Goal: Entertainment & Leisure: Consume media (video, audio)

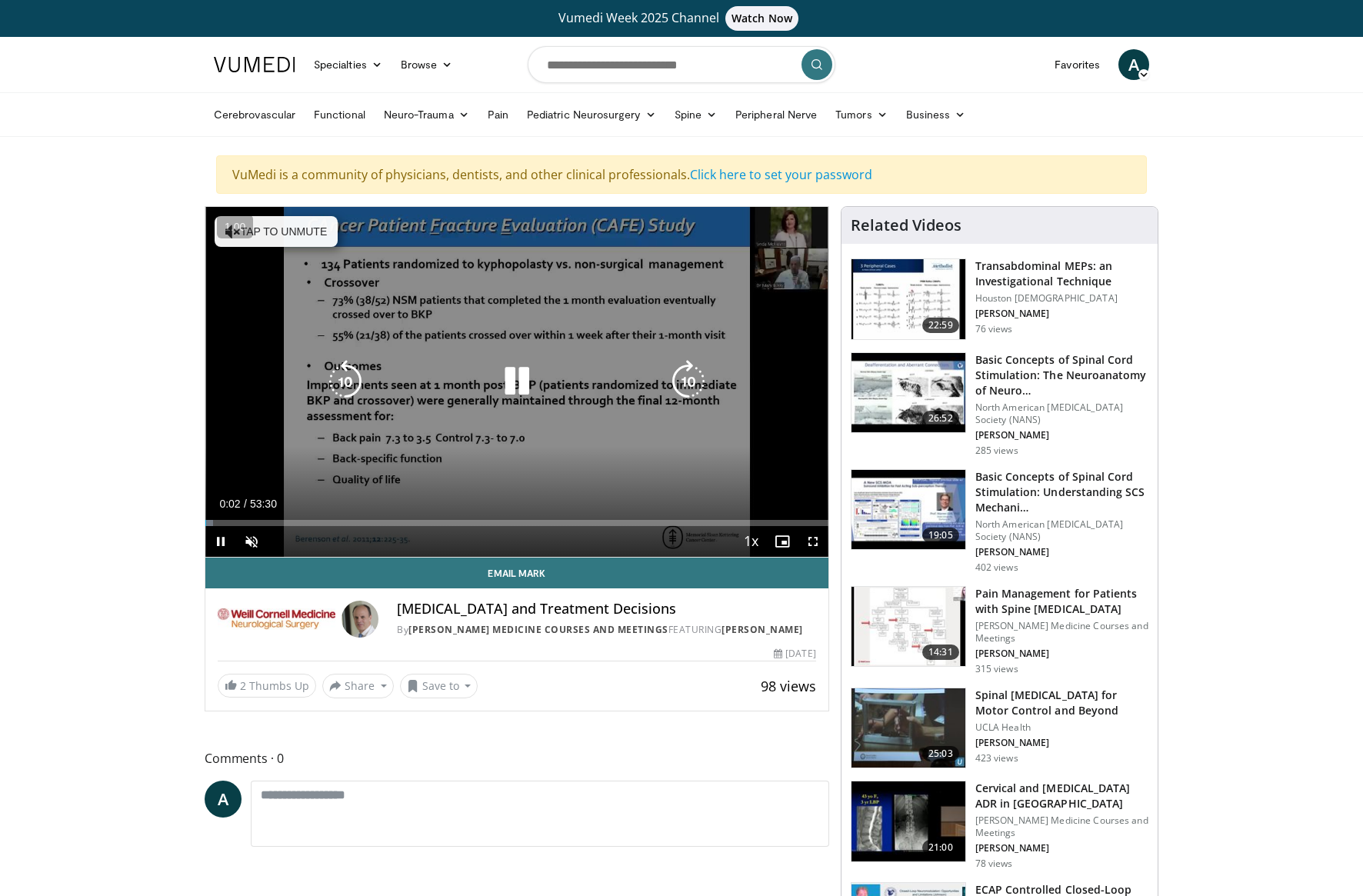
click at [524, 386] on icon "Video Player" at bounding box center [517, 381] width 43 height 43
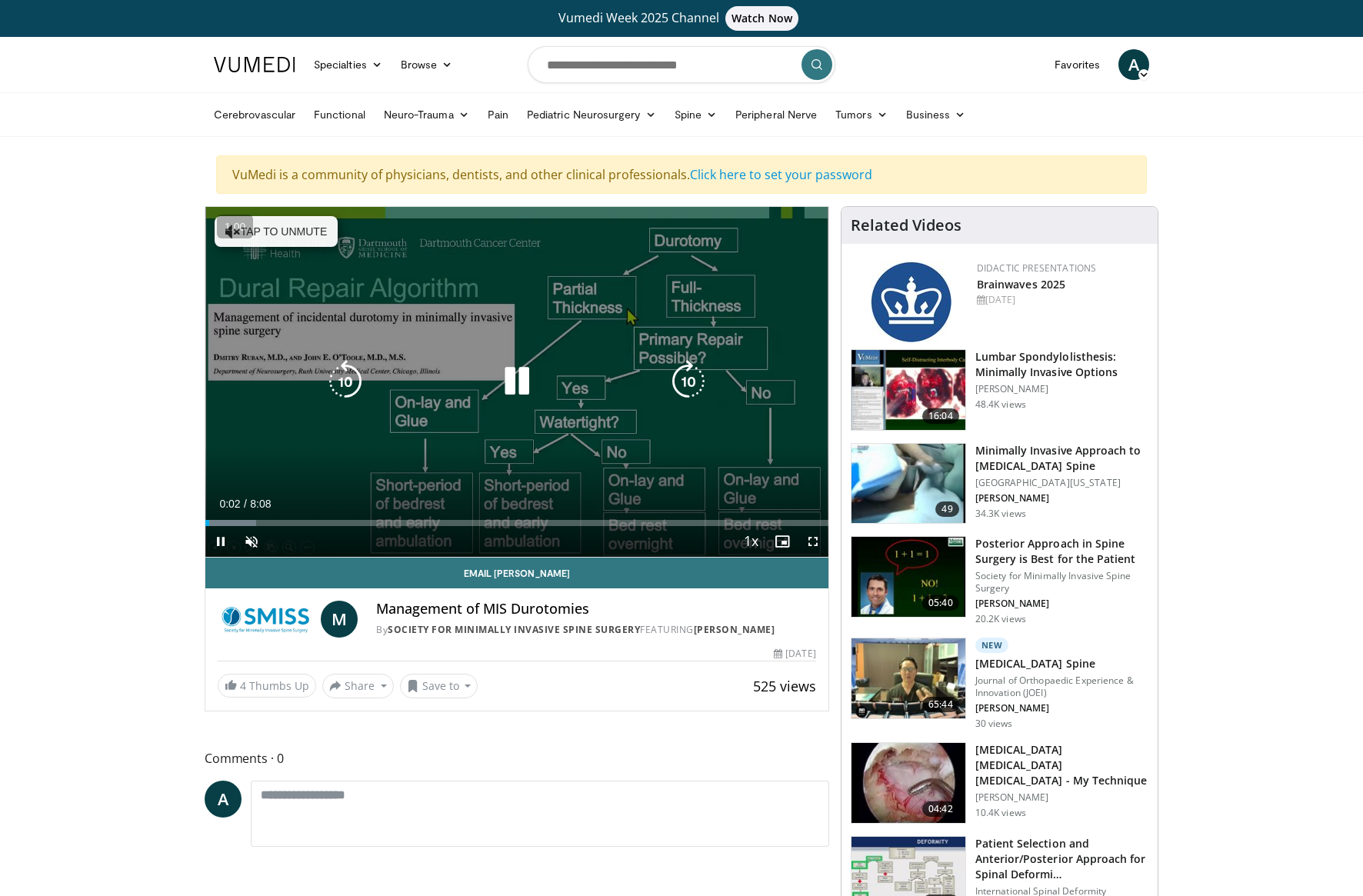
click at [279, 233] on button "Tap to unmute" at bounding box center [276, 232] width 123 height 31
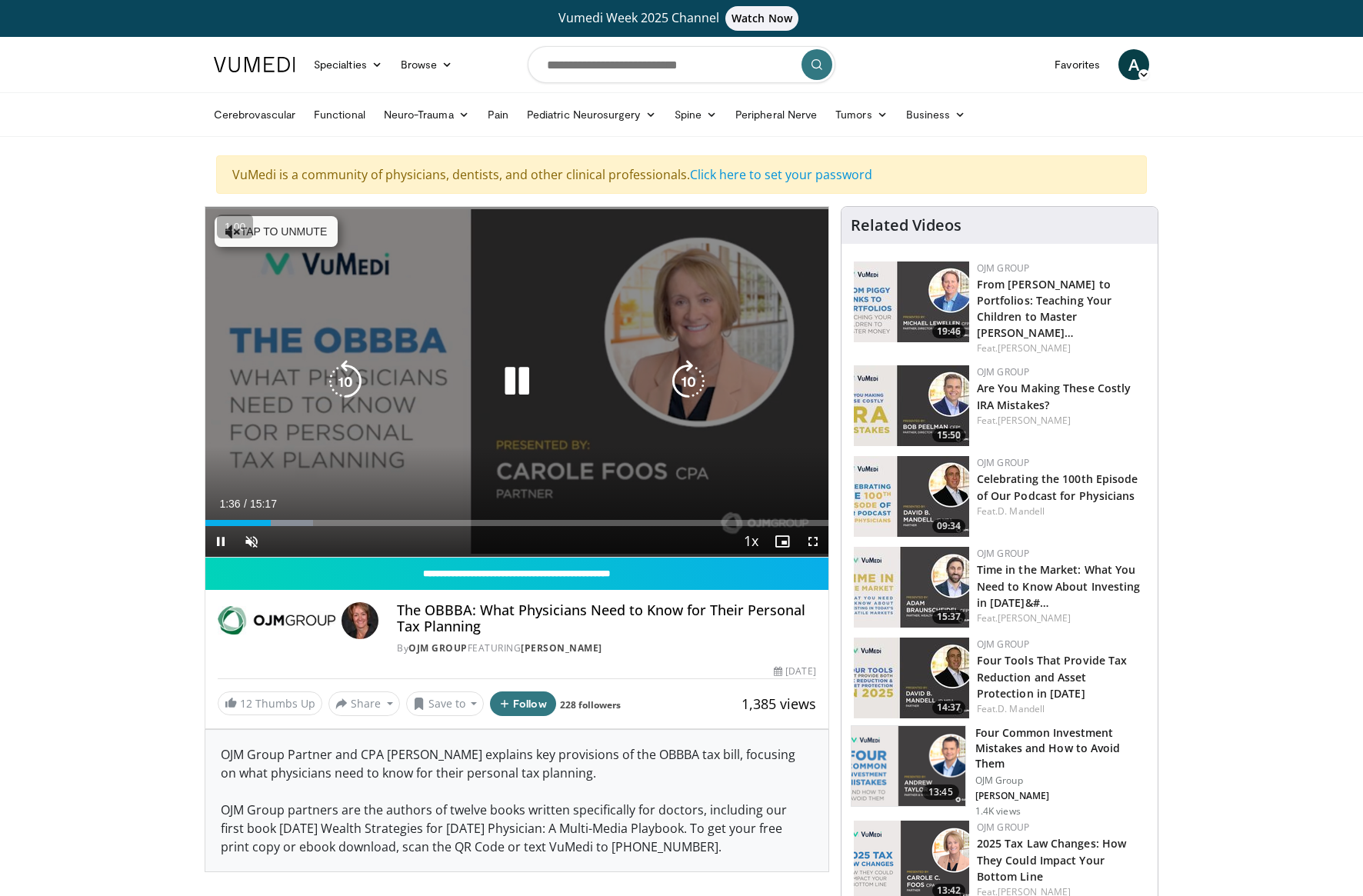
click at [264, 234] on button "Tap to unmute" at bounding box center [276, 232] width 123 height 31
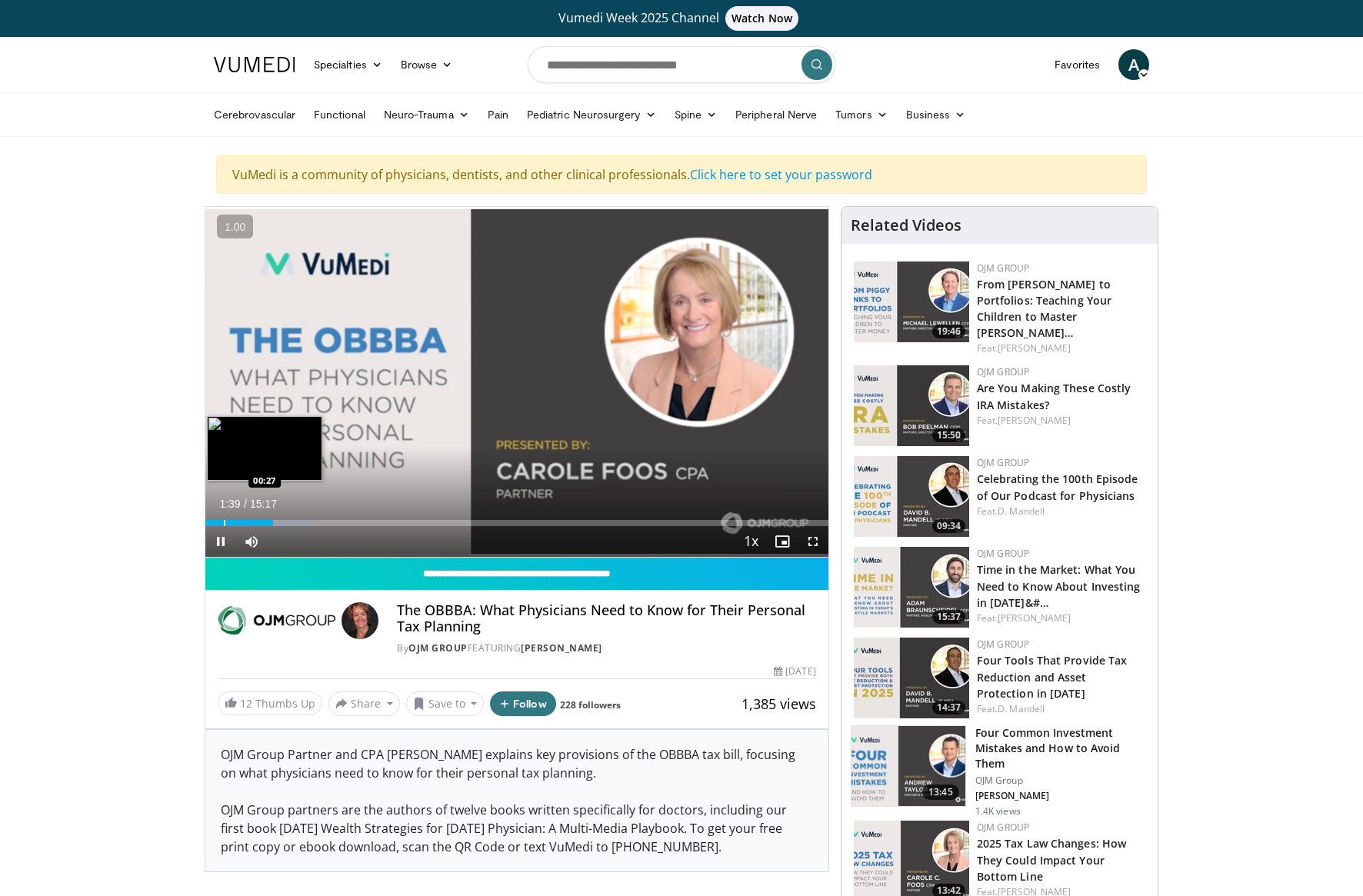
click at [224, 522] on div "Progress Bar" at bounding box center [225, 522] width 2 height 6
click at [260, 522] on div "Progress Bar" at bounding box center [261, 522] width 2 height 6
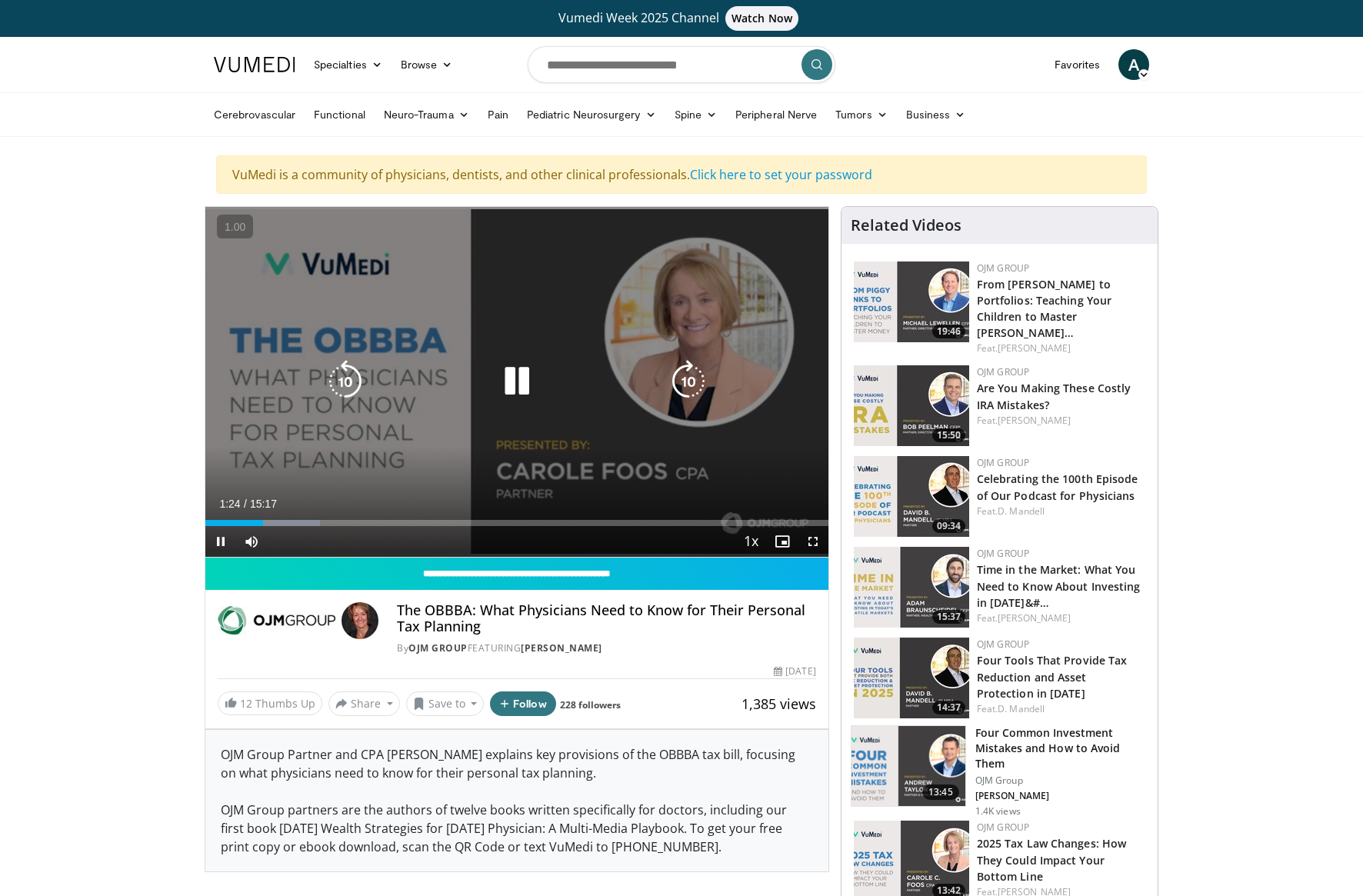
click at [514, 390] on icon "Video Player" at bounding box center [517, 381] width 43 height 43
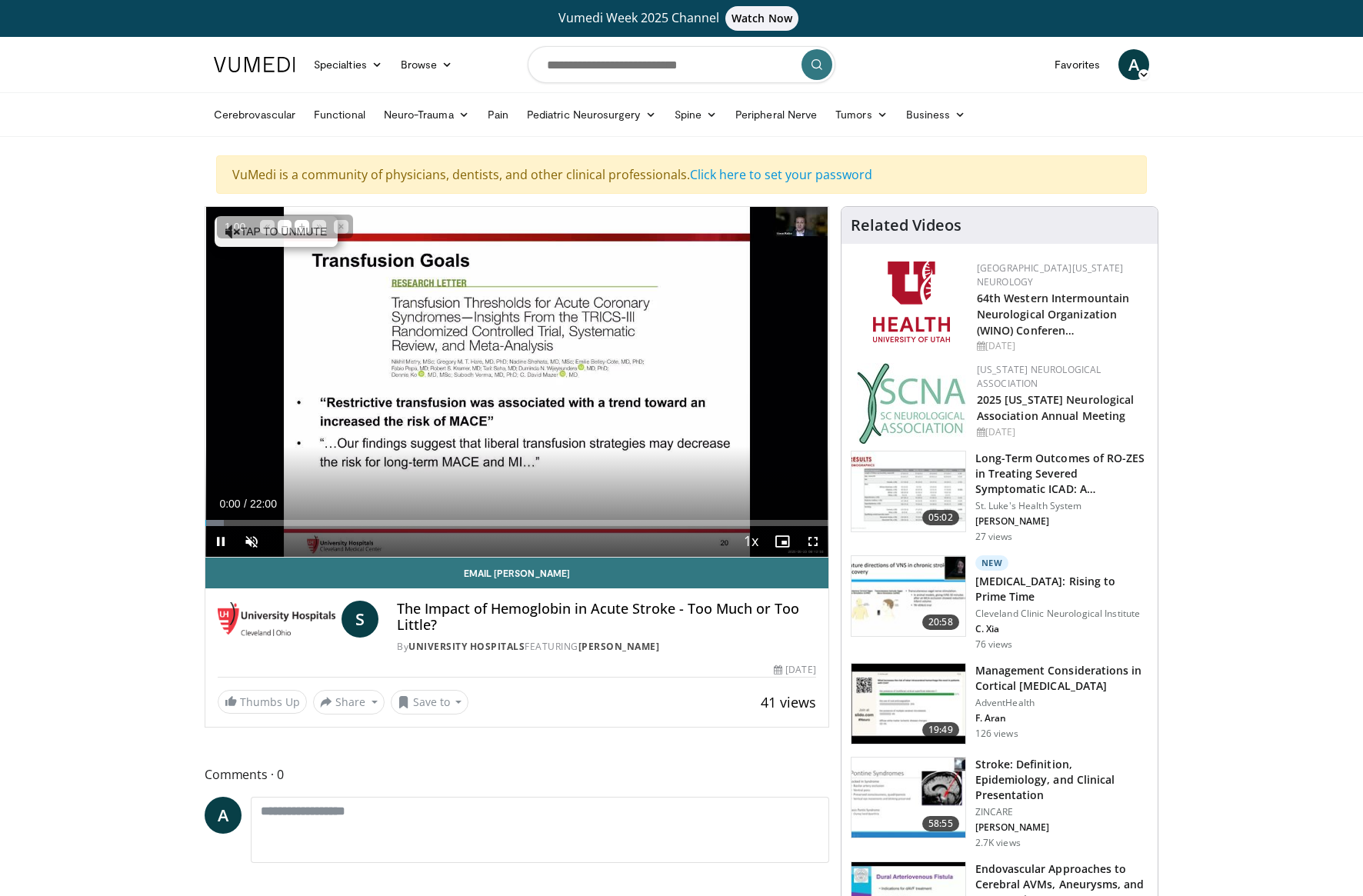
click at [248, 228] on span "1.00" at bounding box center [235, 227] width 30 height 15
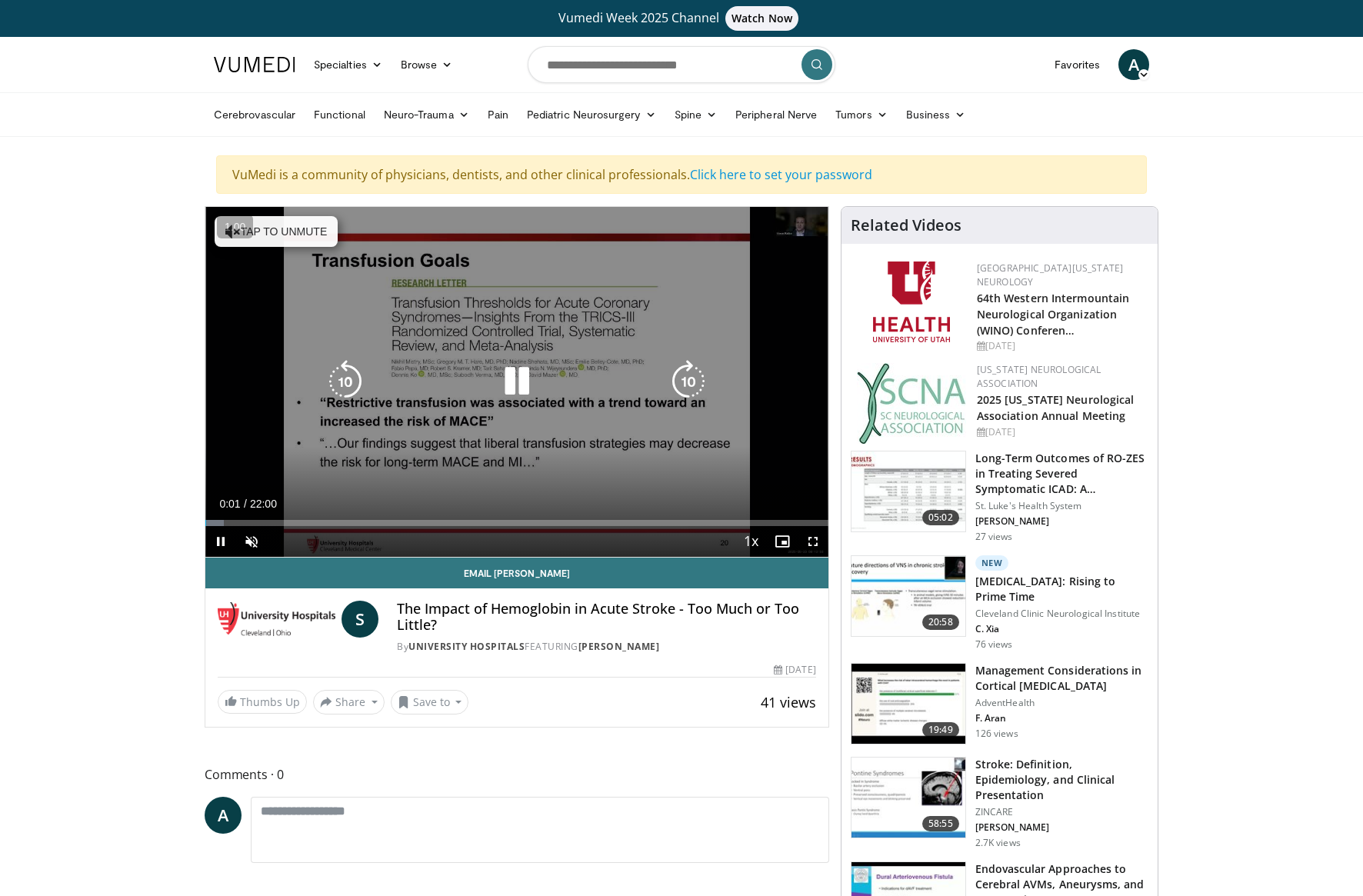
click at [312, 229] on button "Tap to unmute" at bounding box center [276, 232] width 123 height 31
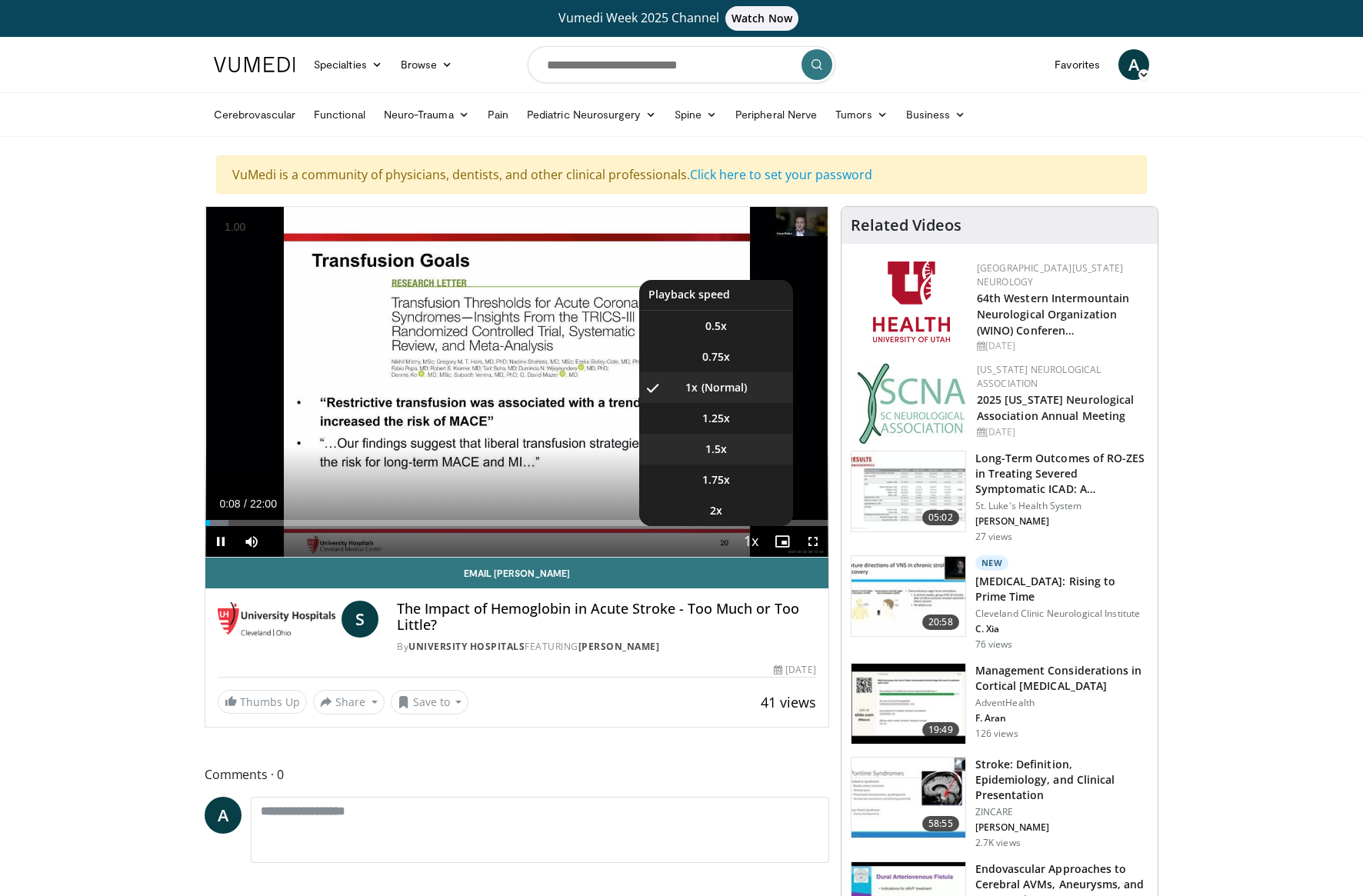
click at [712, 448] on span "1.5x" at bounding box center [716, 449] width 21 height 15
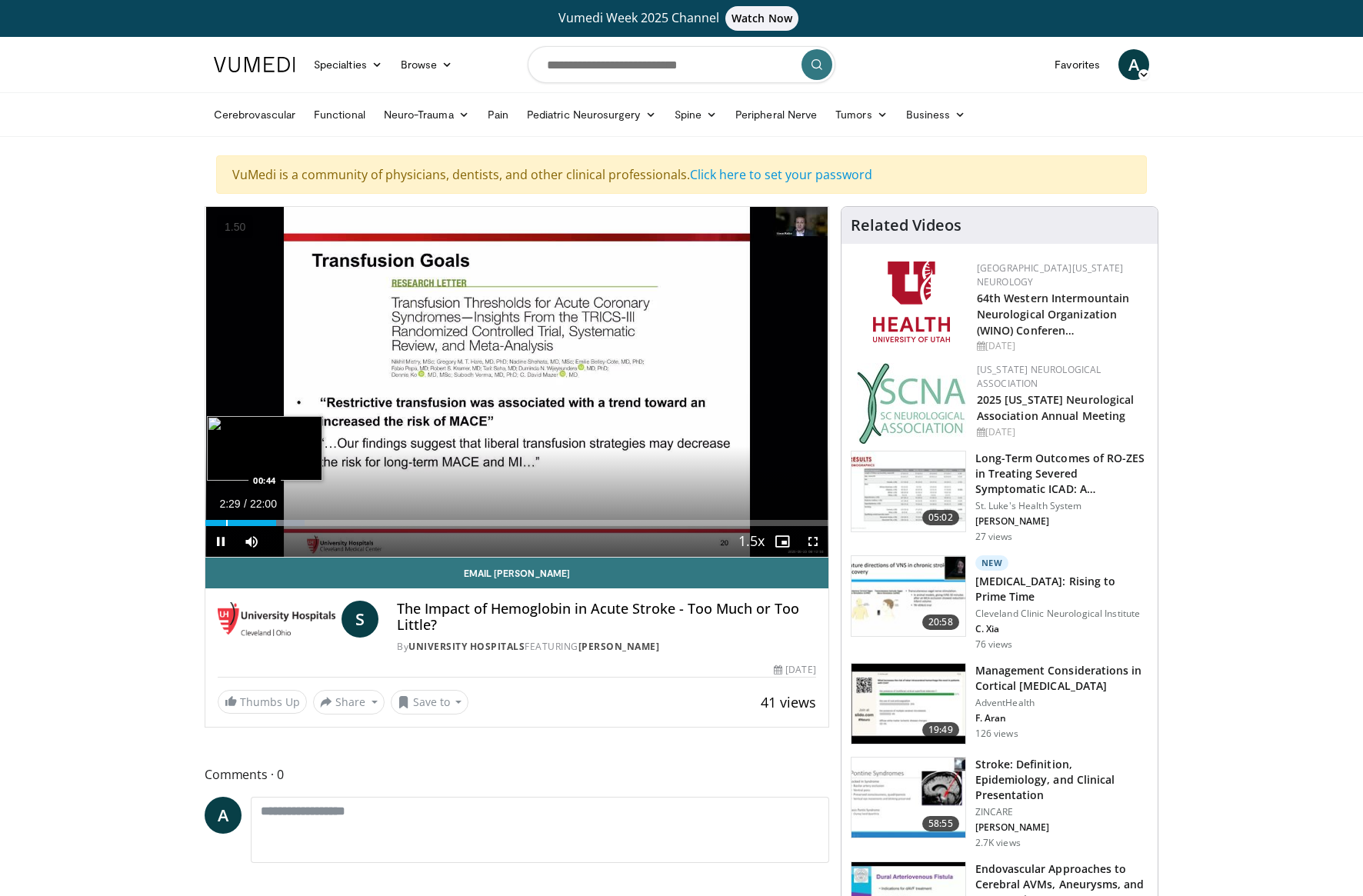
click at [226, 523] on div "Progress Bar" at bounding box center [227, 522] width 2 height 6
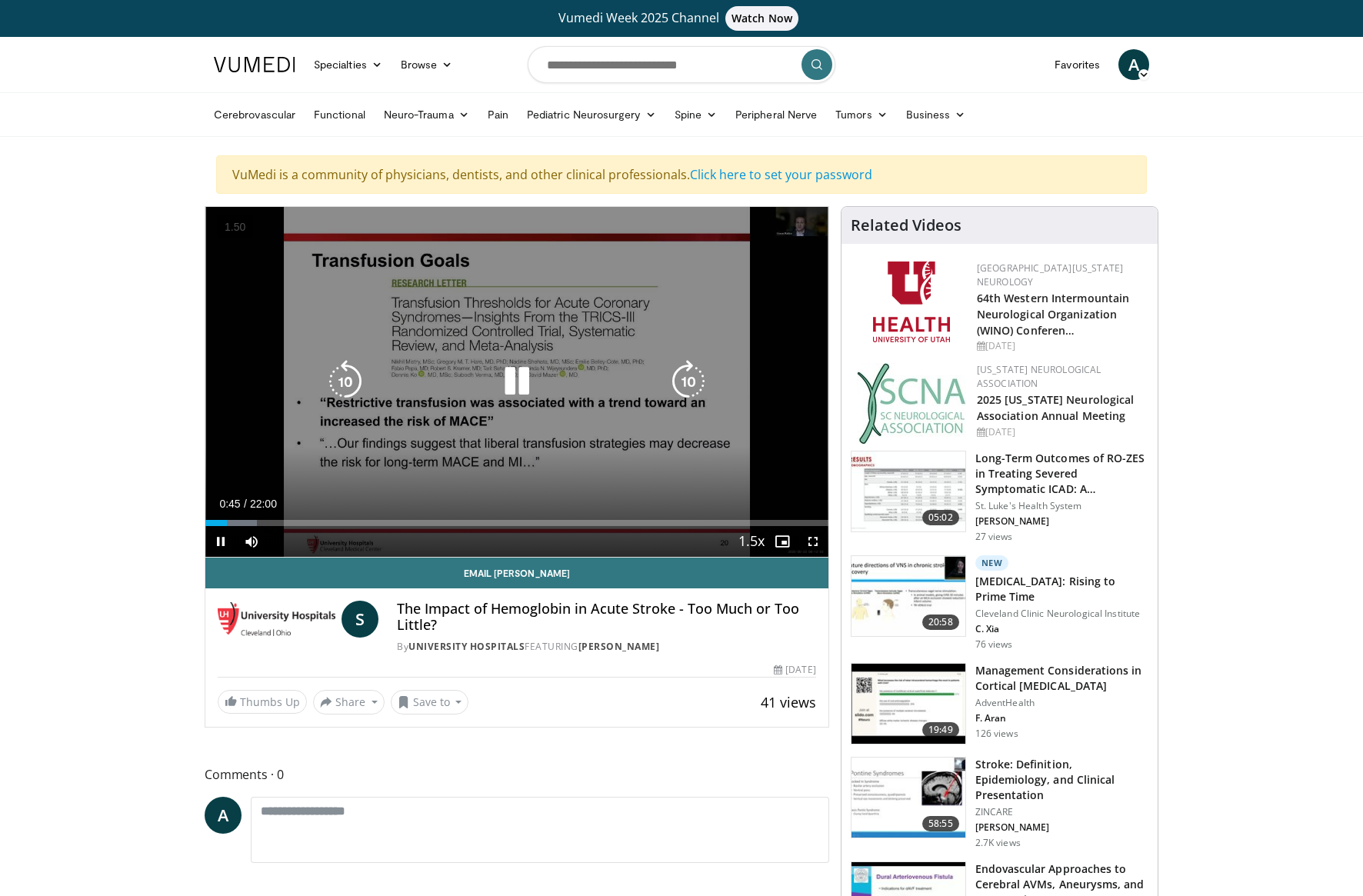
click at [512, 376] on icon "Video Player" at bounding box center [517, 381] width 43 height 43
